Goal: Task Accomplishment & Management: Manage account settings

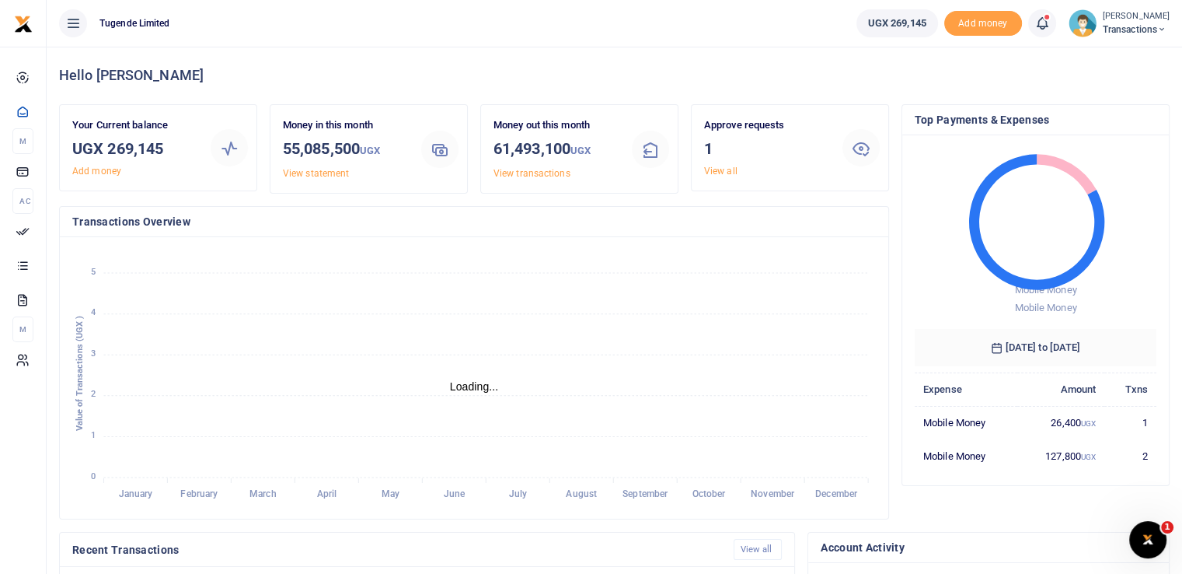
scroll to position [12, 12]
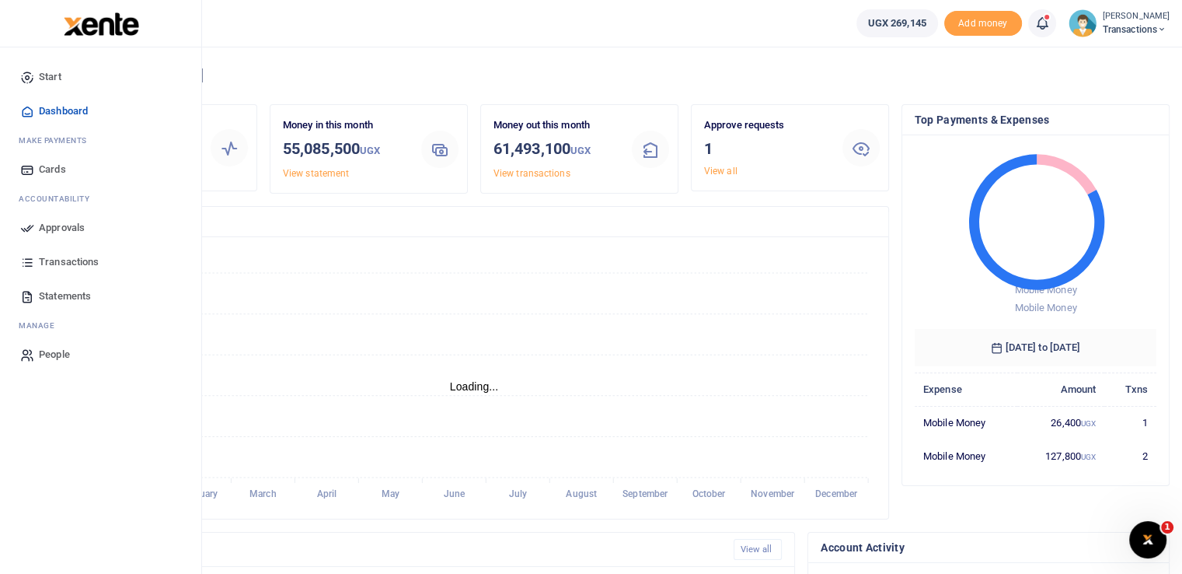
click at [40, 227] on span "Approvals" at bounding box center [62, 228] width 46 height 16
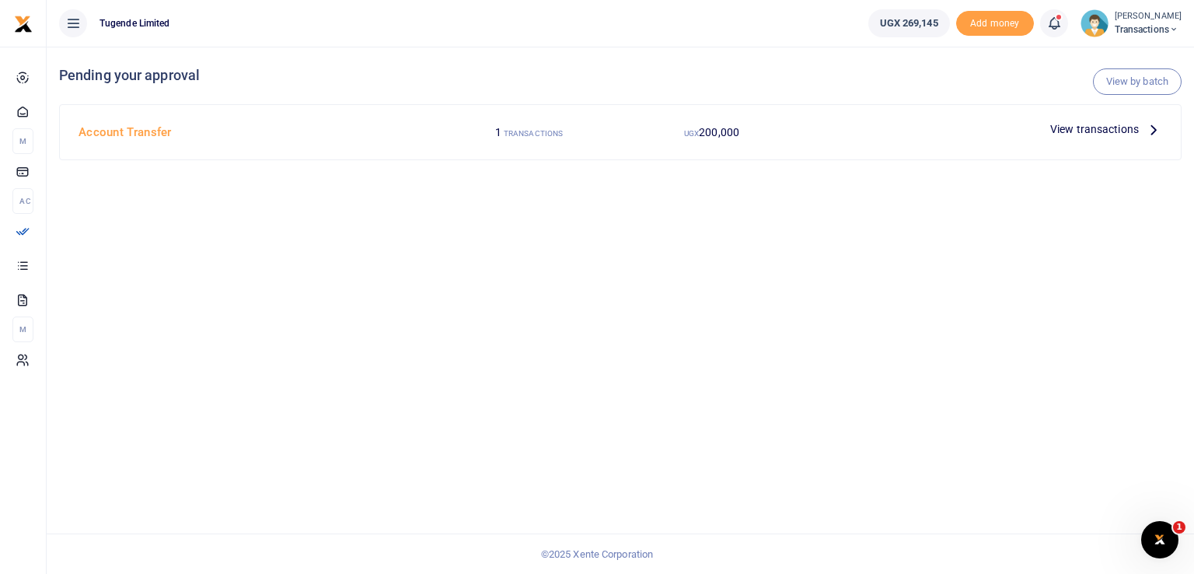
click at [1081, 128] on span "View transactions" at bounding box center [1094, 128] width 89 height 17
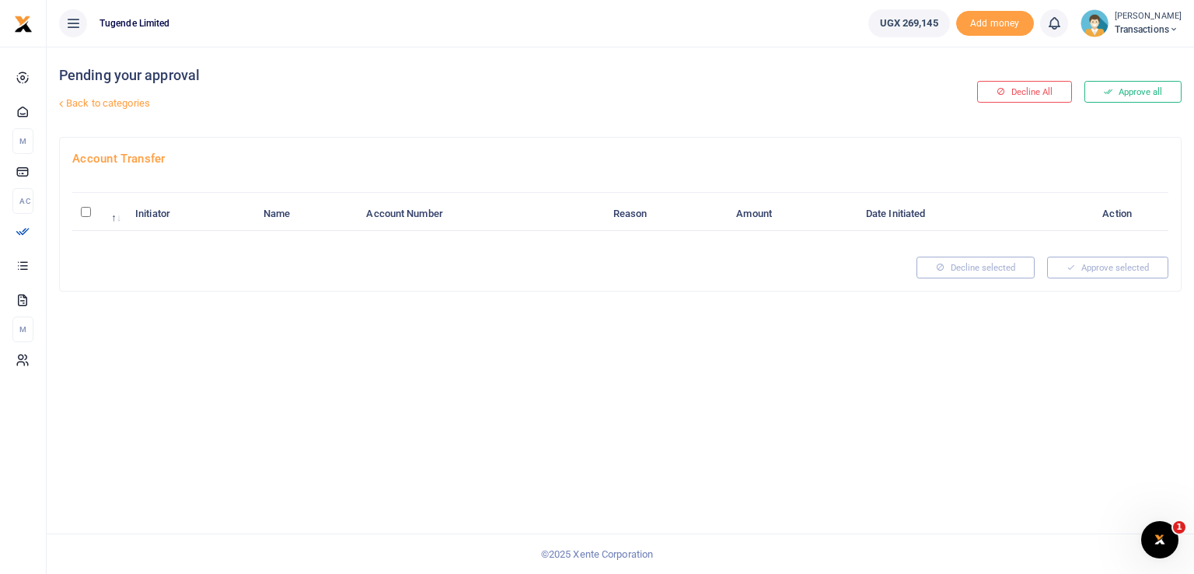
click at [88, 103] on link "Back to categories" at bounding box center [429, 103] width 748 height 26
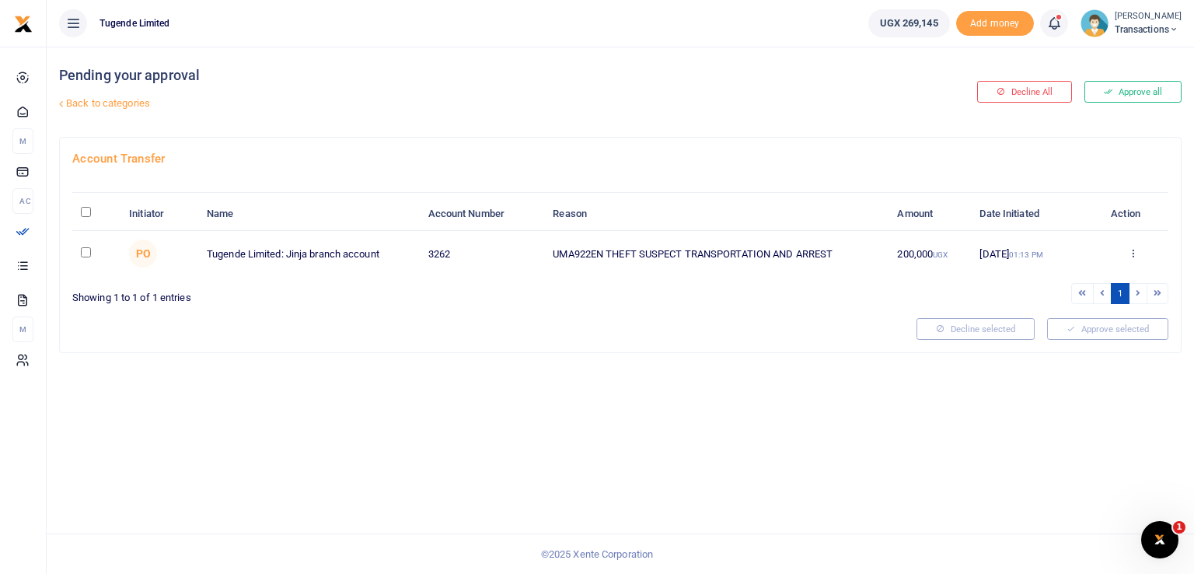
click at [710, 411] on div "Pending your approval Back to categories Decline All Approve all Account Transf…" at bounding box center [620, 310] width 1147 height 527
click at [83, 249] on input "checkbox" at bounding box center [86, 252] width 10 height 10
checkbox input "true"
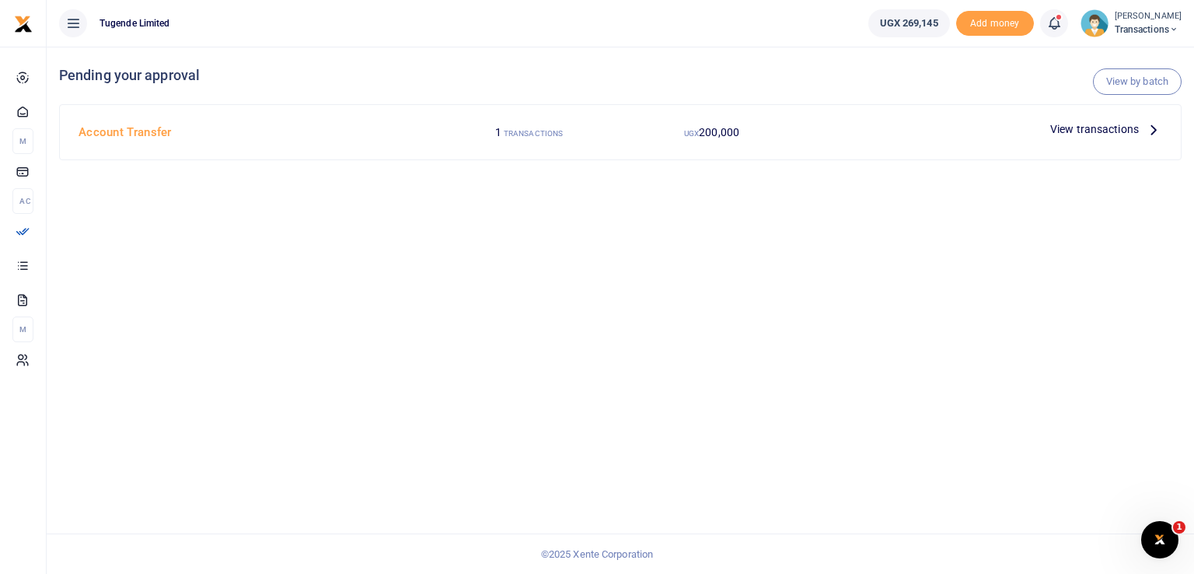
click at [1080, 128] on span "View transactions" at bounding box center [1094, 128] width 89 height 17
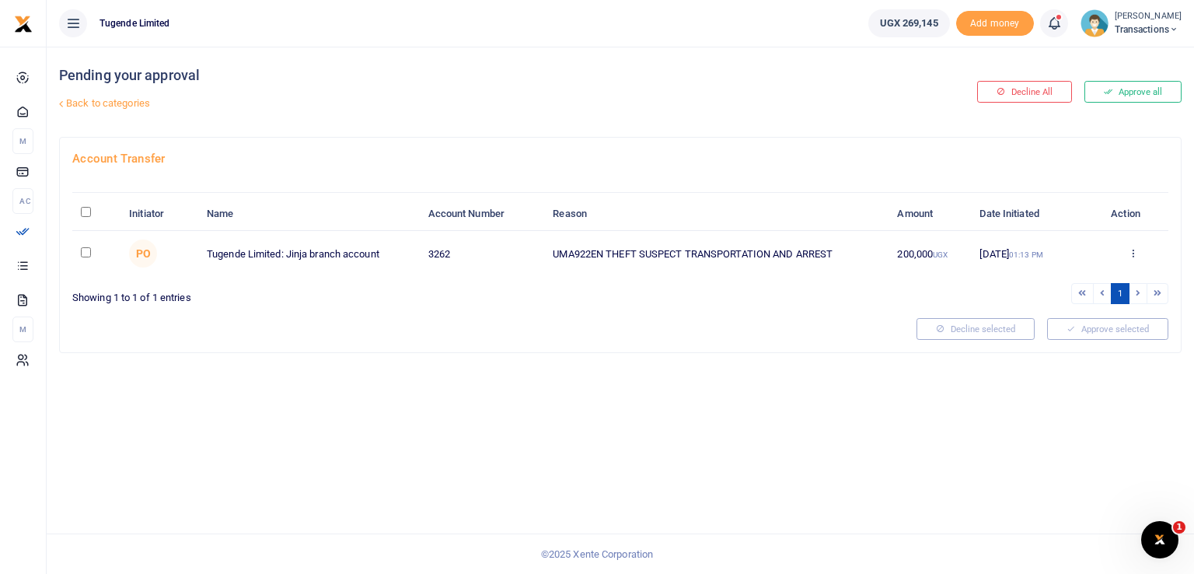
click at [83, 251] on input "checkbox" at bounding box center [86, 252] width 10 height 10
checkbox input "true"
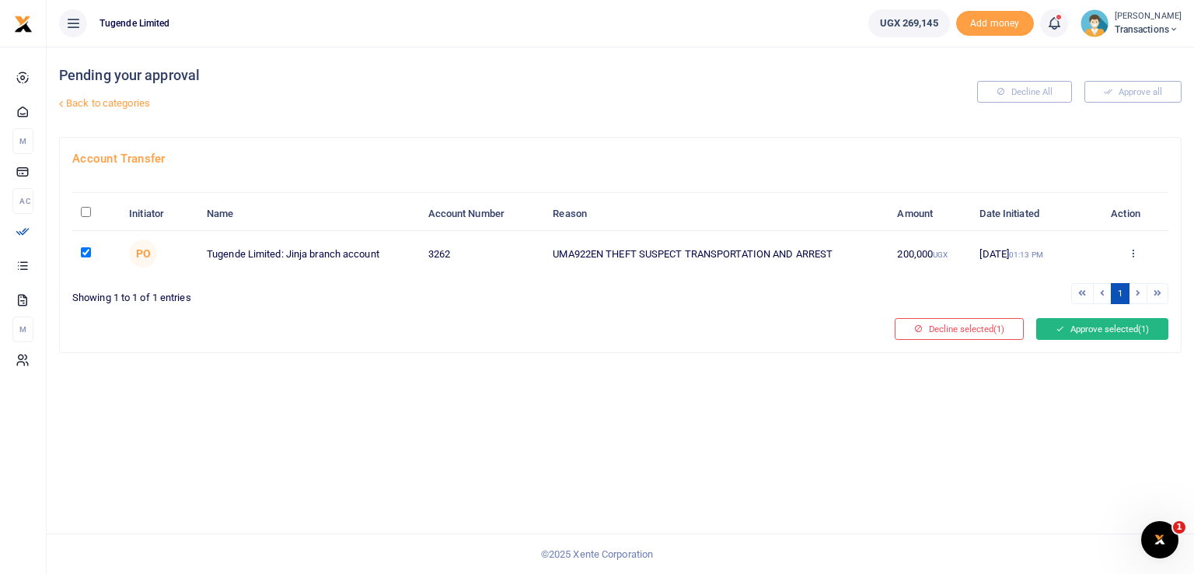
click at [1094, 324] on button "Approve selected (1)" at bounding box center [1102, 329] width 132 height 22
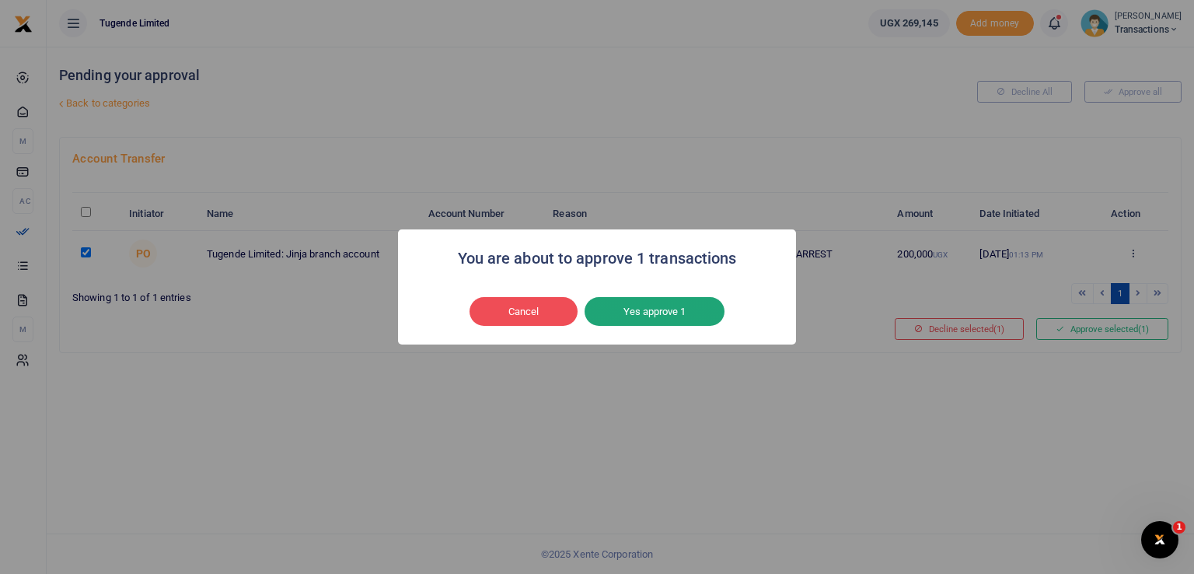
click at [631, 312] on button "Yes approve 1" at bounding box center [654, 312] width 140 height 30
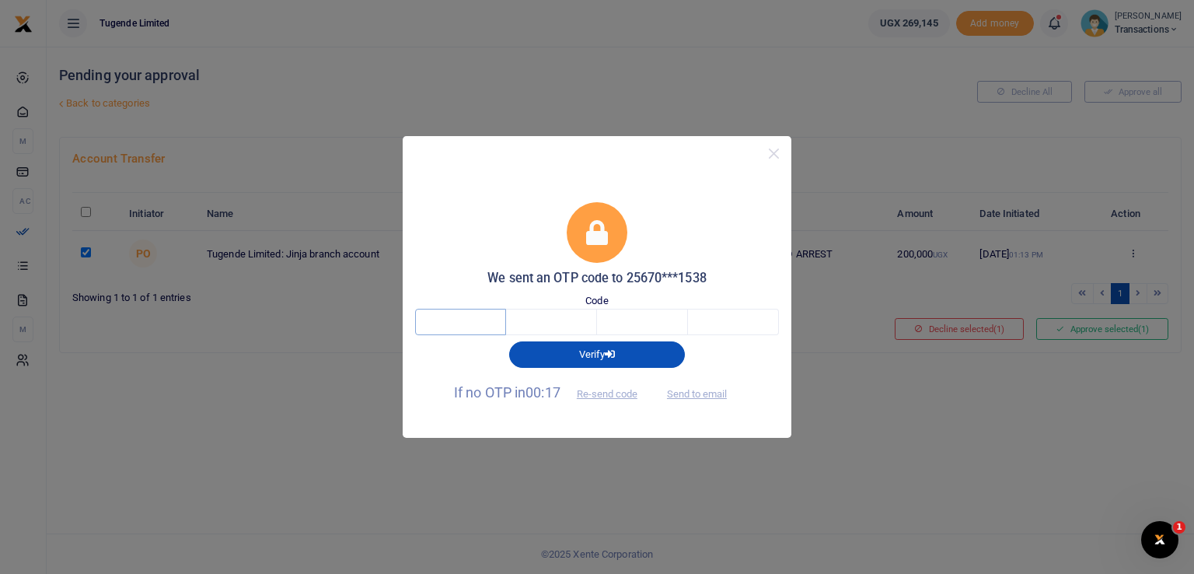
click at [451, 321] on input "text" at bounding box center [460, 322] width 91 height 26
type input "8"
type input "7"
type input "0"
